Goal: Use online tool/utility: Utilize a website feature to perform a specific function

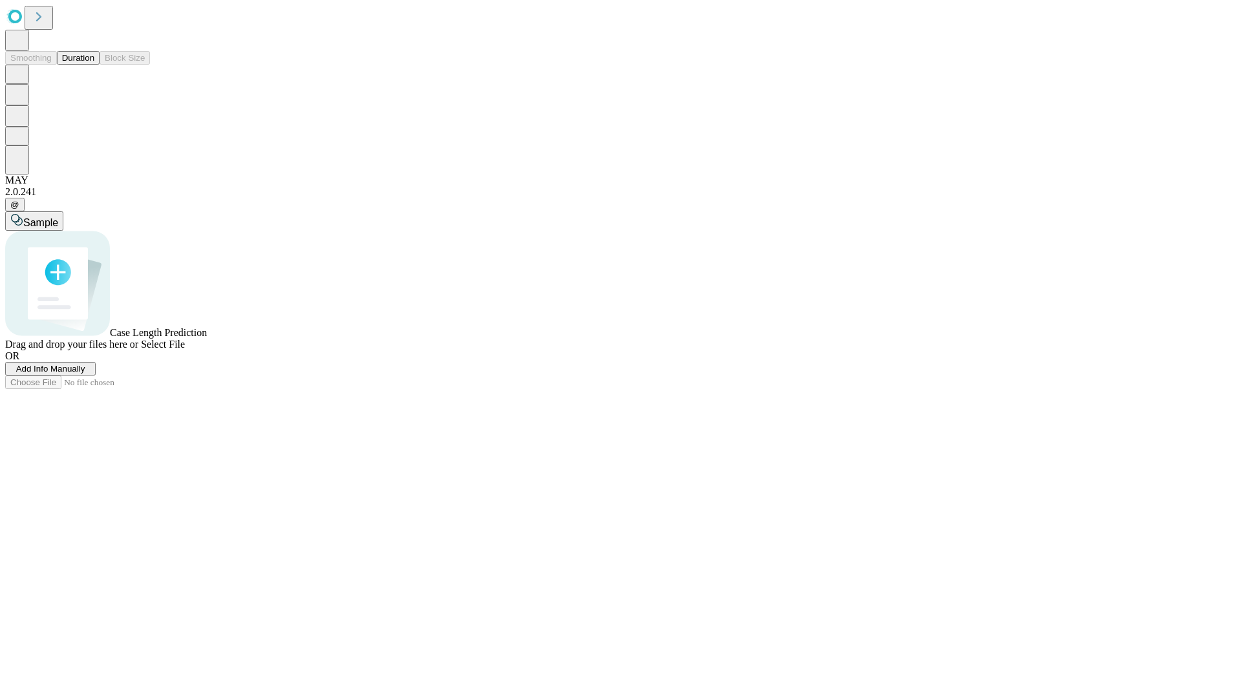
click at [85, 373] on span "Add Info Manually" at bounding box center [50, 369] width 69 height 10
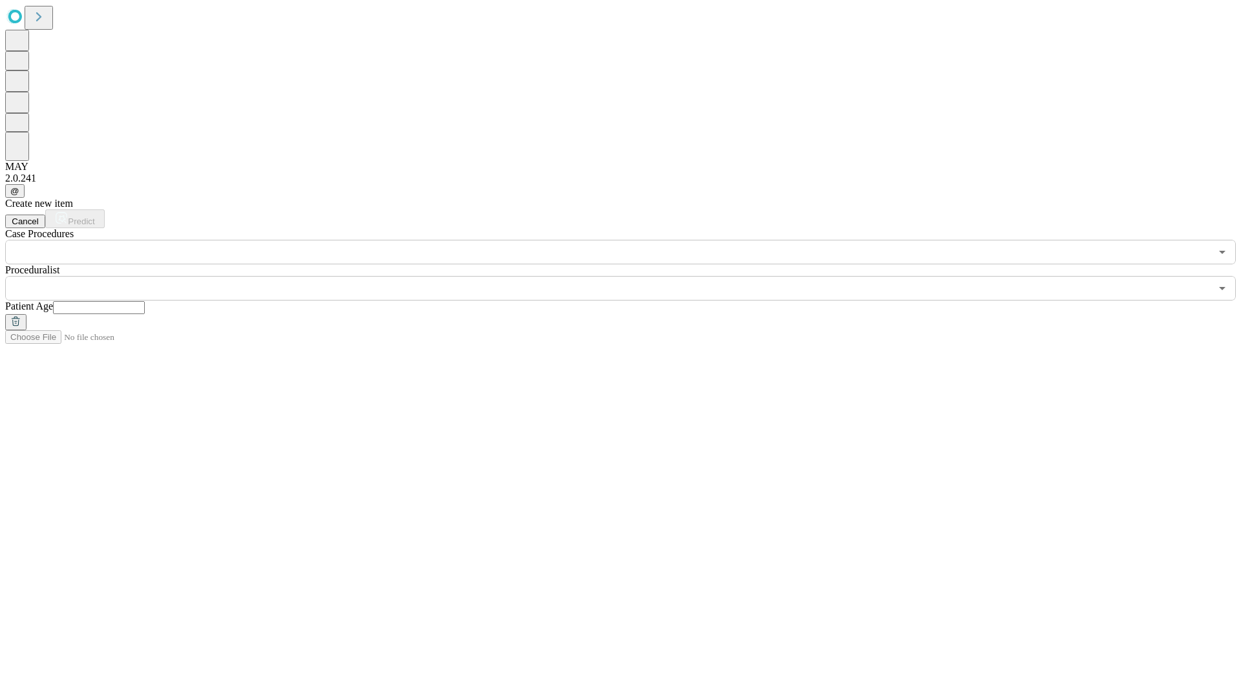
click at [145, 301] on input "text" at bounding box center [99, 307] width 92 height 13
type input "**"
click at [629, 276] on input "text" at bounding box center [607, 288] width 1205 height 25
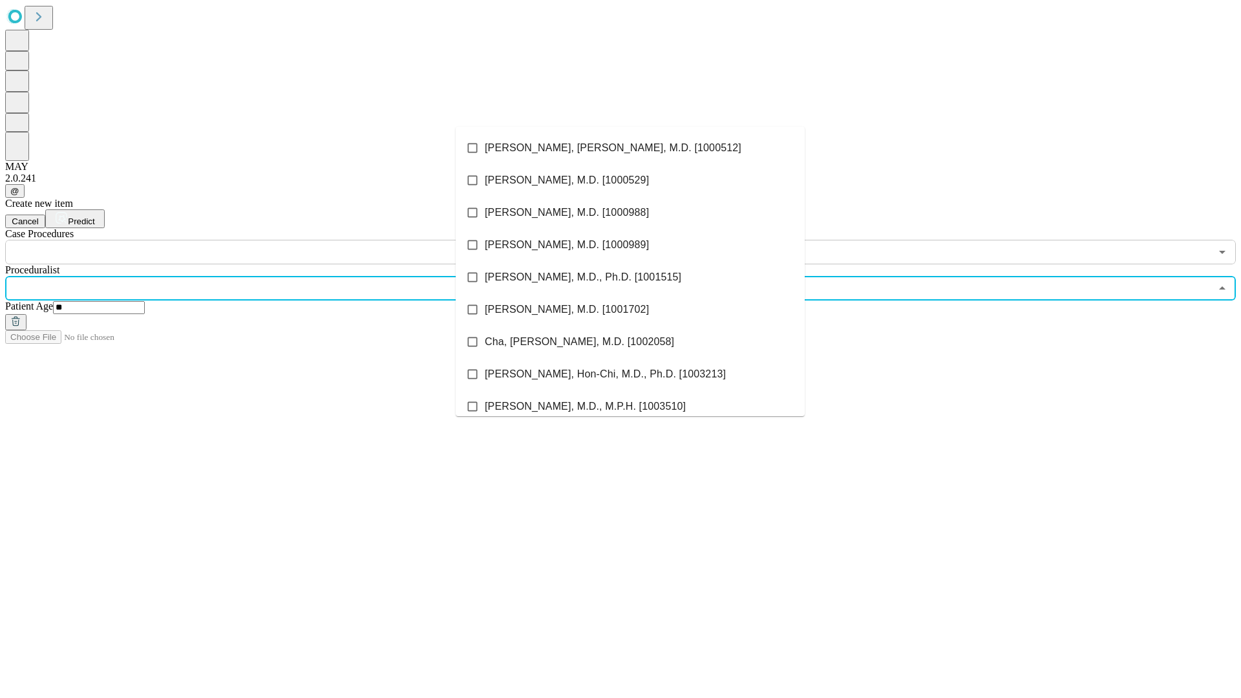
click at [630, 148] on li "[PERSON_NAME], [PERSON_NAME], M.D. [1000512]" at bounding box center [630, 148] width 349 height 32
click at [271, 240] on input "text" at bounding box center [607, 252] width 1205 height 25
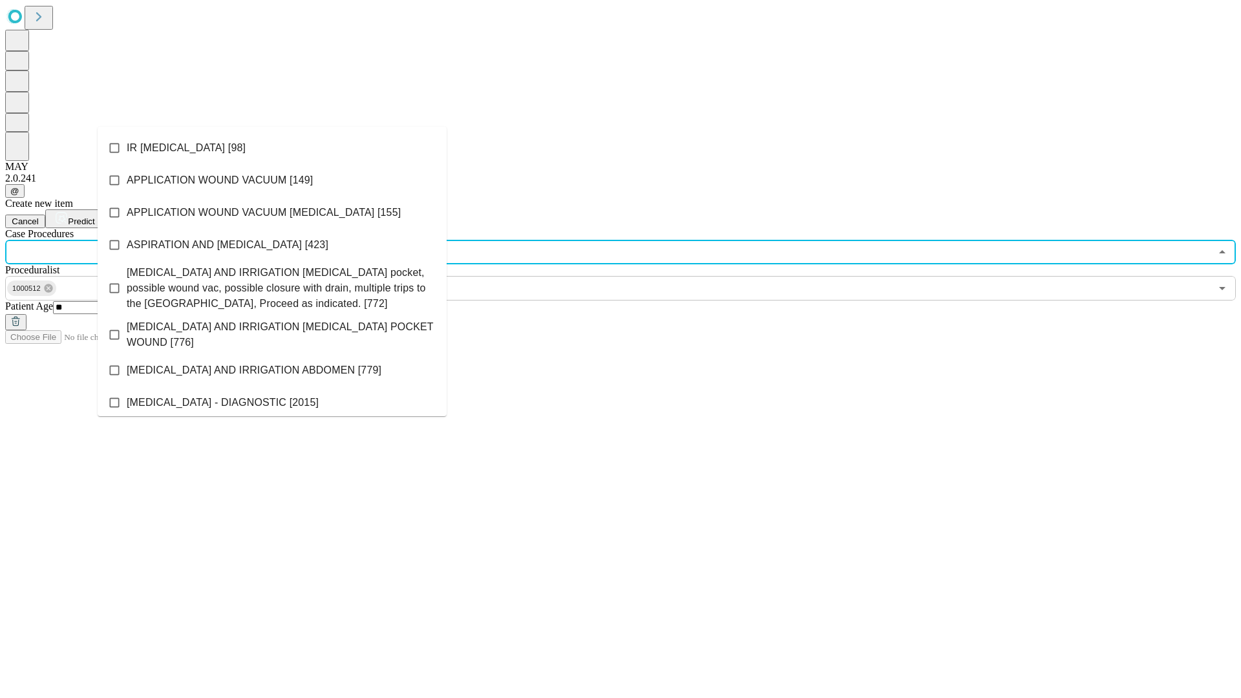
click at [272, 148] on li "IR [MEDICAL_DATA] [98]" at bounding box center [272, 148] width 349 height 32
click at [94, 216] on span "Predict" at bounding box center [81, 221] width 26 height 10
